Goal: Transaction & Acquisition: Purchase product/service

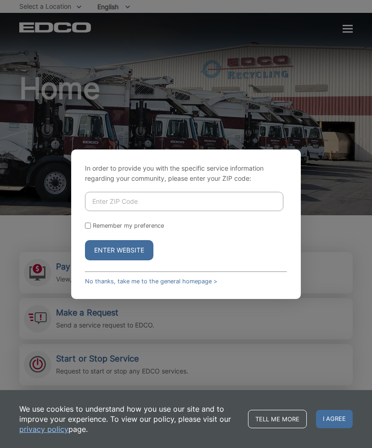
click at [152, 211] on input "Enter ZIP Code" at bounding box center [184, 201] width 199 height 19
type input "92081"
click at [138, 260] on button "Enter Website" at bounding box center [119, 250] width 68 height 20
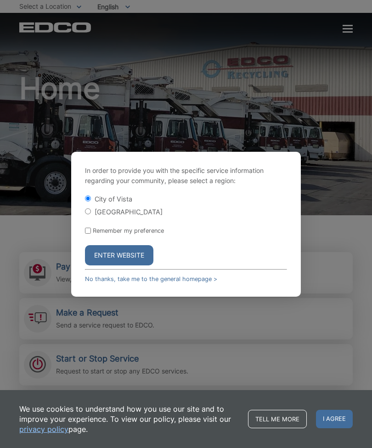
click at [138, 265] on button "Enter Website" at bounding box center [119, 255] width 68 height 20
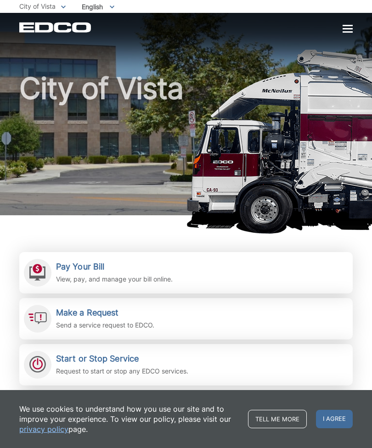
click at [108, 268] on h2 "Pay Your Bill" at bounding box center [114, 266] width 117 height 10
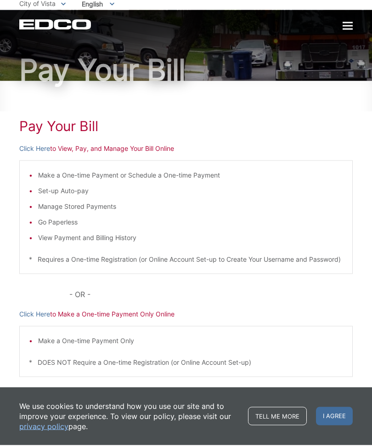
scroll to position [31, 0]
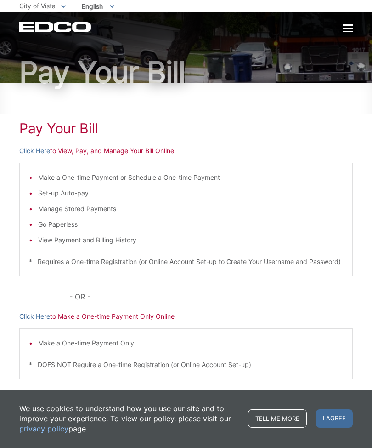
click at [166, 322] on p "Click Here to Make a One-time Payment Only Online" at bounding box center [186, 317] width 334 height 10
click at [293, 155] on p "Click Here to View, Pay, and Manage Your Bill Online" at bounding box center [186, 151] width 334 height 10
click at [81, 151] on p "Click Here to View, Pay, and Manage Your Bill Online" at bounding box center [186, 151] width 334 height 10
click at [74, 153] on p "Click Here to View, Pay, and Manage Your Bill Online" at bounding box center [186, 151] width 334 height 10
click at [31, 151] on link "Click Here" at bounding box center [34, 151] width 31 height 10
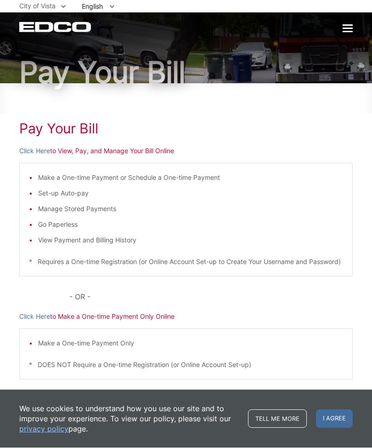
scroll to position [62, 0]
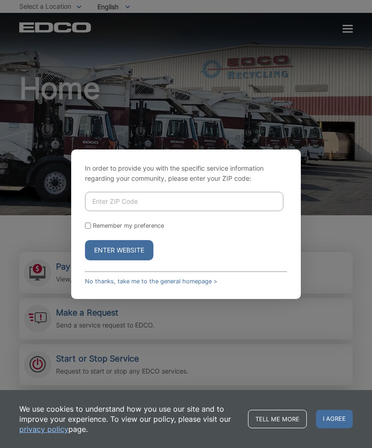
click at [349, 32] on div "In order to provide you with the specific service information regarding your co…" at bounding box center [186, 224] width 372 height 448
click at [131, 260] on button "Enter Website" at bounding box center [119, 250] width 68 height 20
click at [164, 183] on p "In order to provide you with the specific service information regarding your co…" at bounding box center [186, 173] width 202 height 20
click at [170, 211] on input "Enter ZIP Code" at bounding box center [184, 201] width 199 height 19
type input "92081"
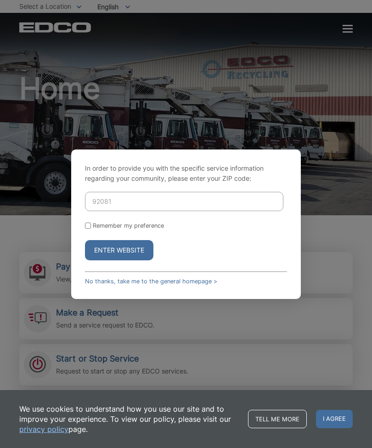
click at [135, 260] on button "Enter Website" at bounding box center [119, 250] width 68 height 20
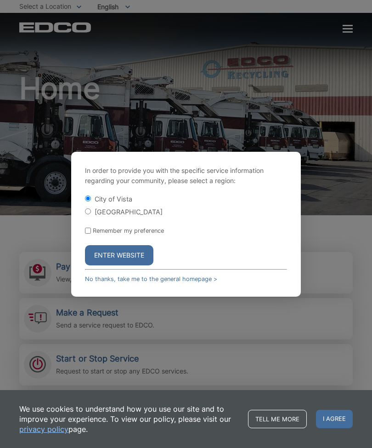
click at [134, 265] on button "Enter Website" at bounding box center [119, 255] width 68 height 20
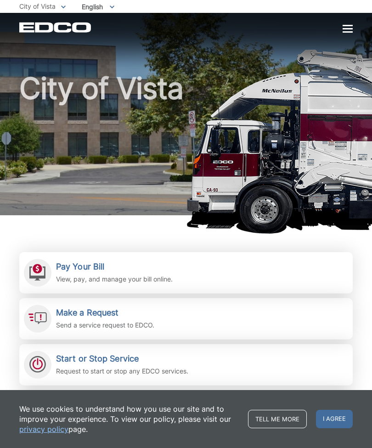
click at [347, 28] on div at bounding box center [348, 28] width 10 height 1
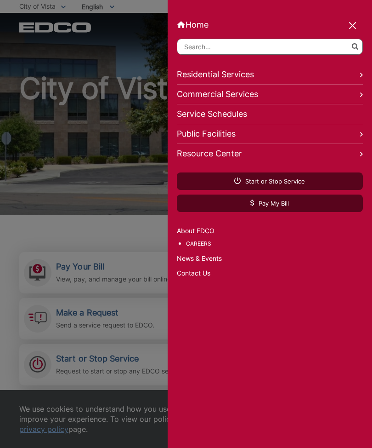
click at [352, 27] on div at bounding box center [353, 26] width 13 height 13
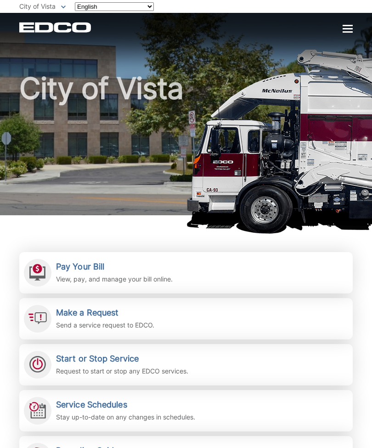
scroll to position [4, 0]
